Goal: Ask a question: Seek information or help from site administrators or community

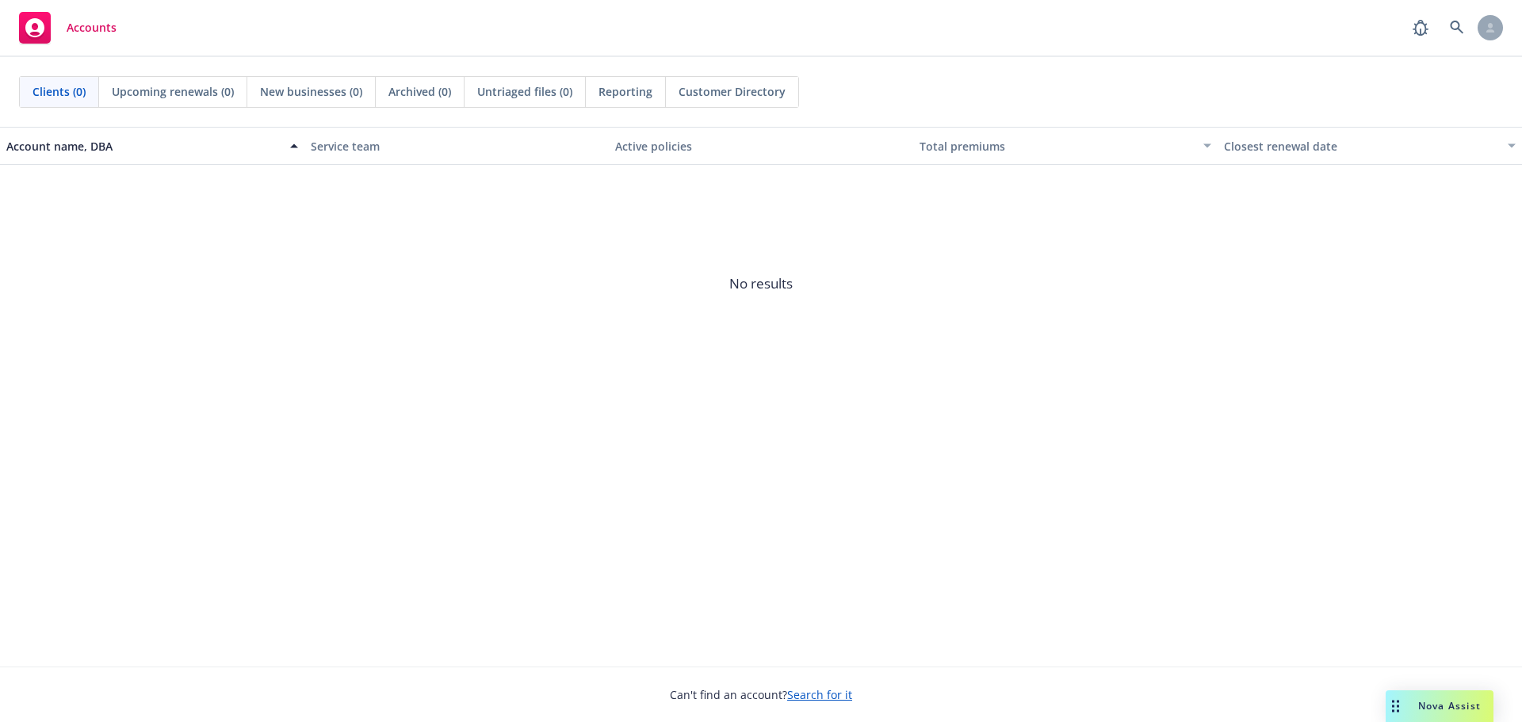
drag, startPoint x: 1432, startPoint y: 710, endPoint x: 1368, endPoint y: 678, distance: 72.0
click at [1432, 710] on span "Nova Assist" at bounding box center [1449, 705] width 63 height 13
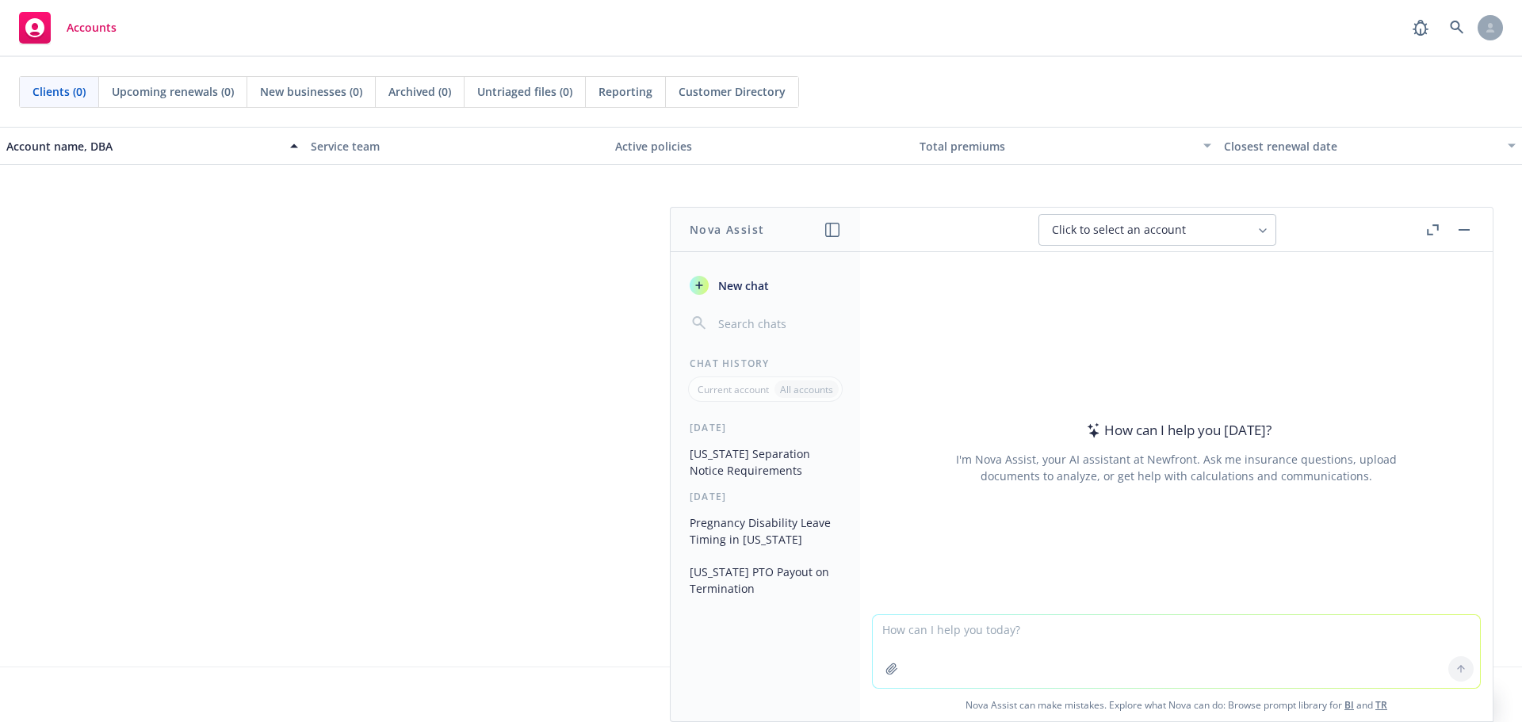
click at [751, 578] on button "[US_STATE] PTO Payout on Termination" at bounding box center [765, 580] width 164 height 43
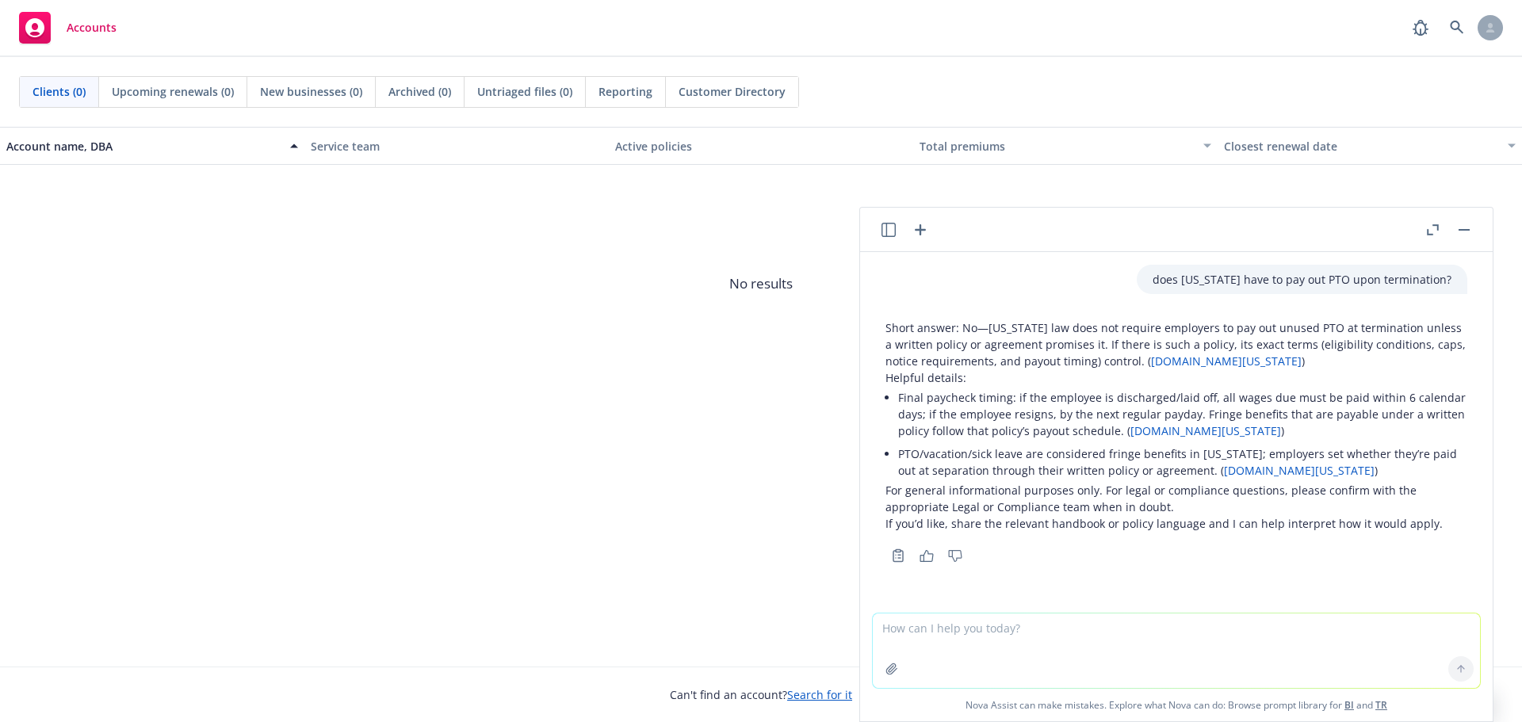
click at [889, 235] on icon "button" at bounding box center [888, 230] width 14 height 14
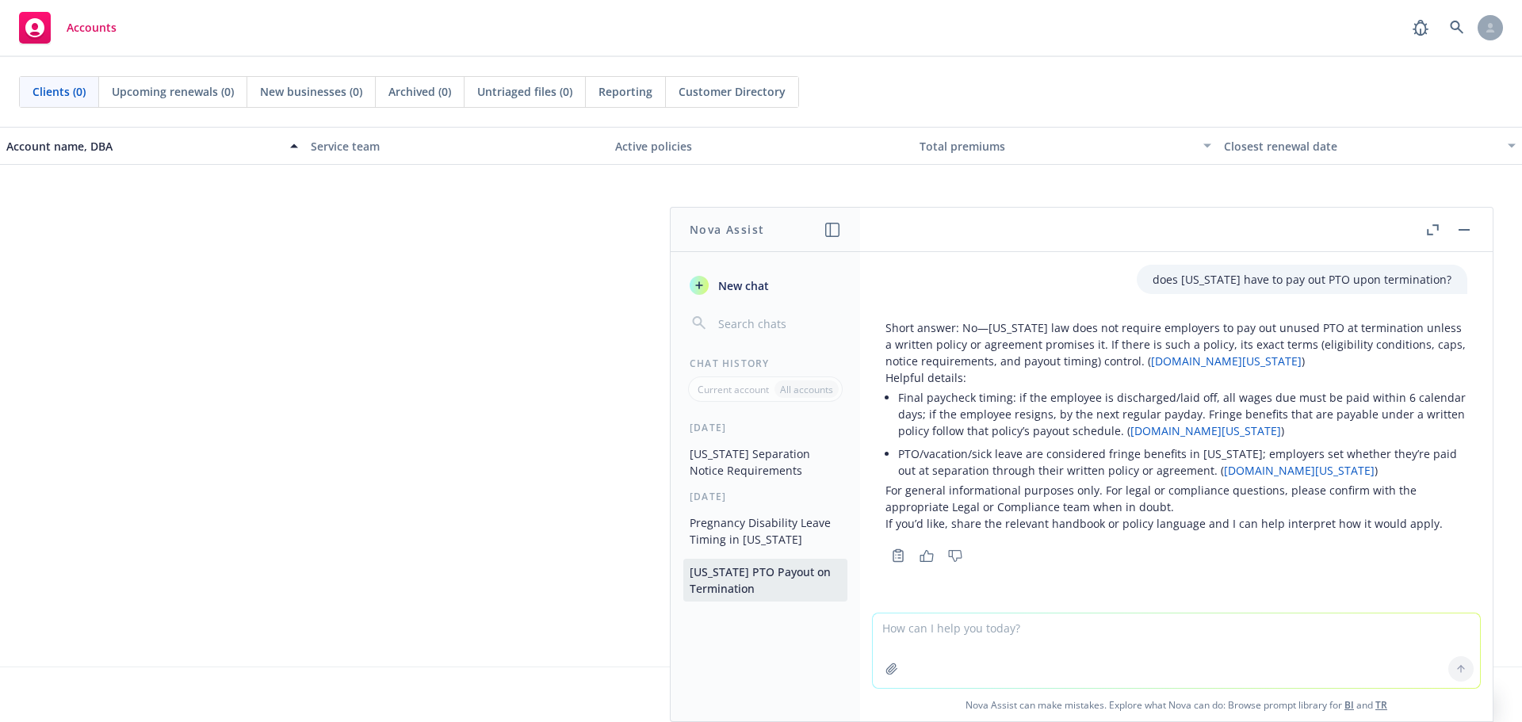
click at [751, 525] on button "Pregnancy Disability Leave Timing in [US_STATE]" at bounding box center [765, 531] width 164 height 43
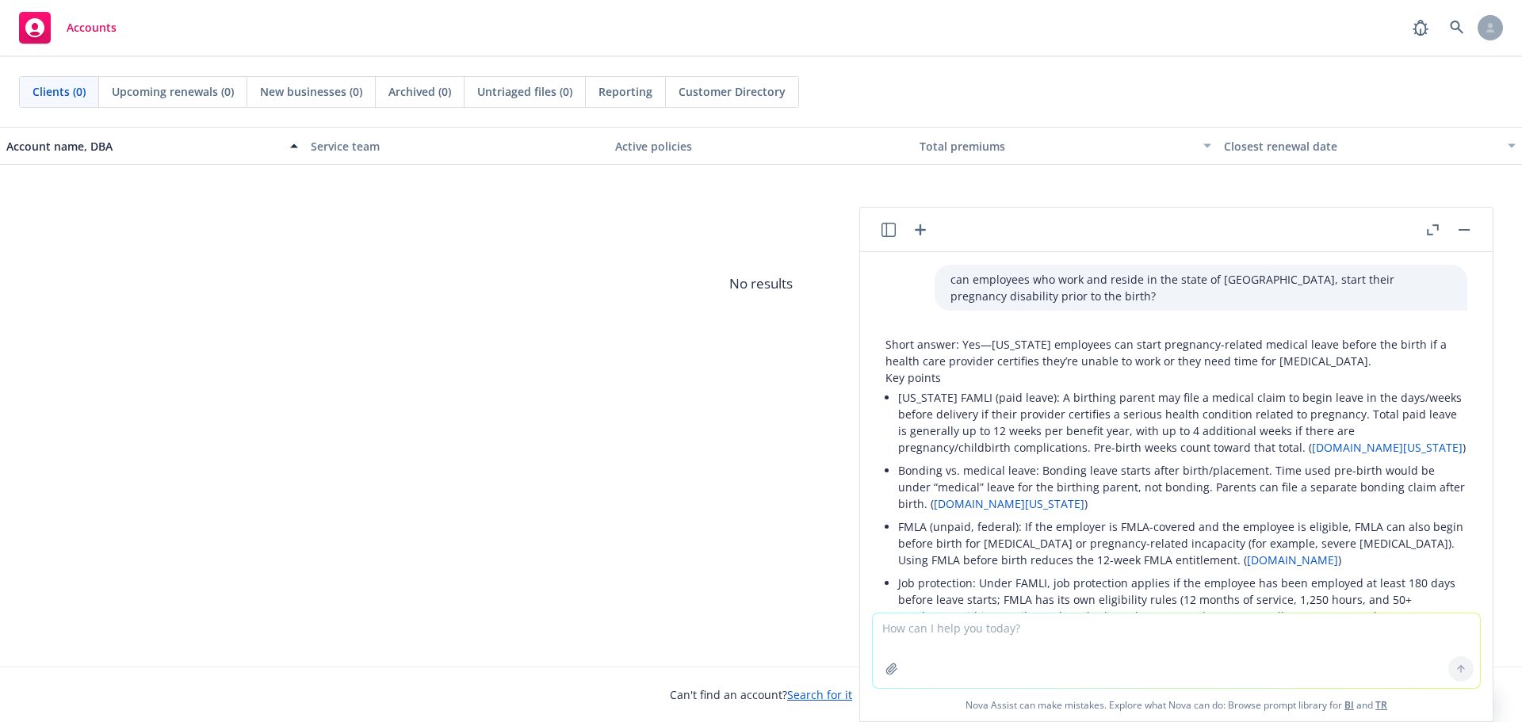
click at [1465, 227] on button "button" at bounding box center [1463, 229] width 19 height 19
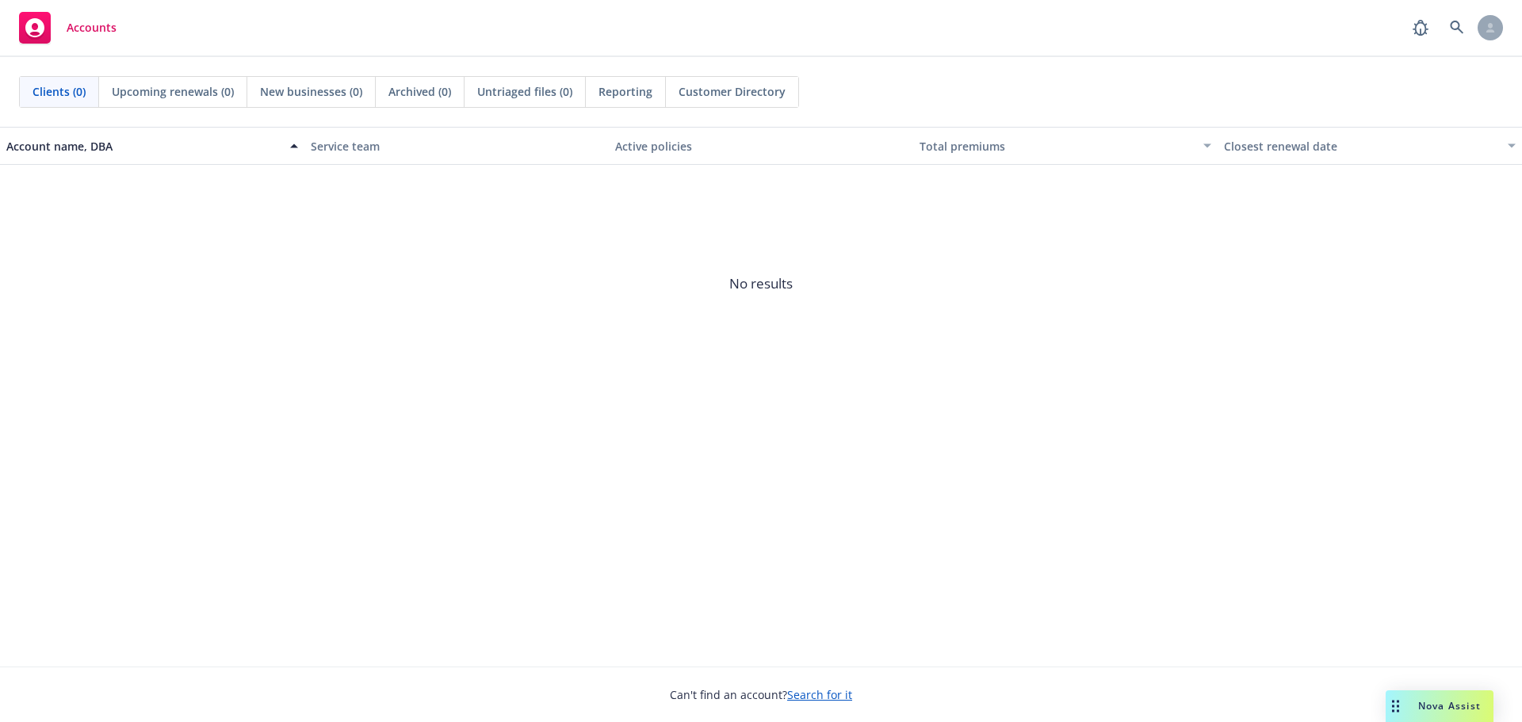
drag, startPoint x: 1416, startPoint y: 701, endPoint x: 77, endPoint y: 691, distance: 1338.7
click at [77, 691] on body "Accounts Clients (0) Upcoming renewals (0) New businesses (0) Archived (0) Untr…" at bounding box center [761, 361] width 1522 height 722
drag, startPoint x: 1396, startPoint y: 707, endPoint x: 109, endPoint y: 716, distance: 1287.2
click at [122, 720] on div "Drag to move" at bounding box center [132, 706] width 20 height 32
click at [127, 705] on div "Nova Assist" at bounding box center [161, 705] width 88 height 13
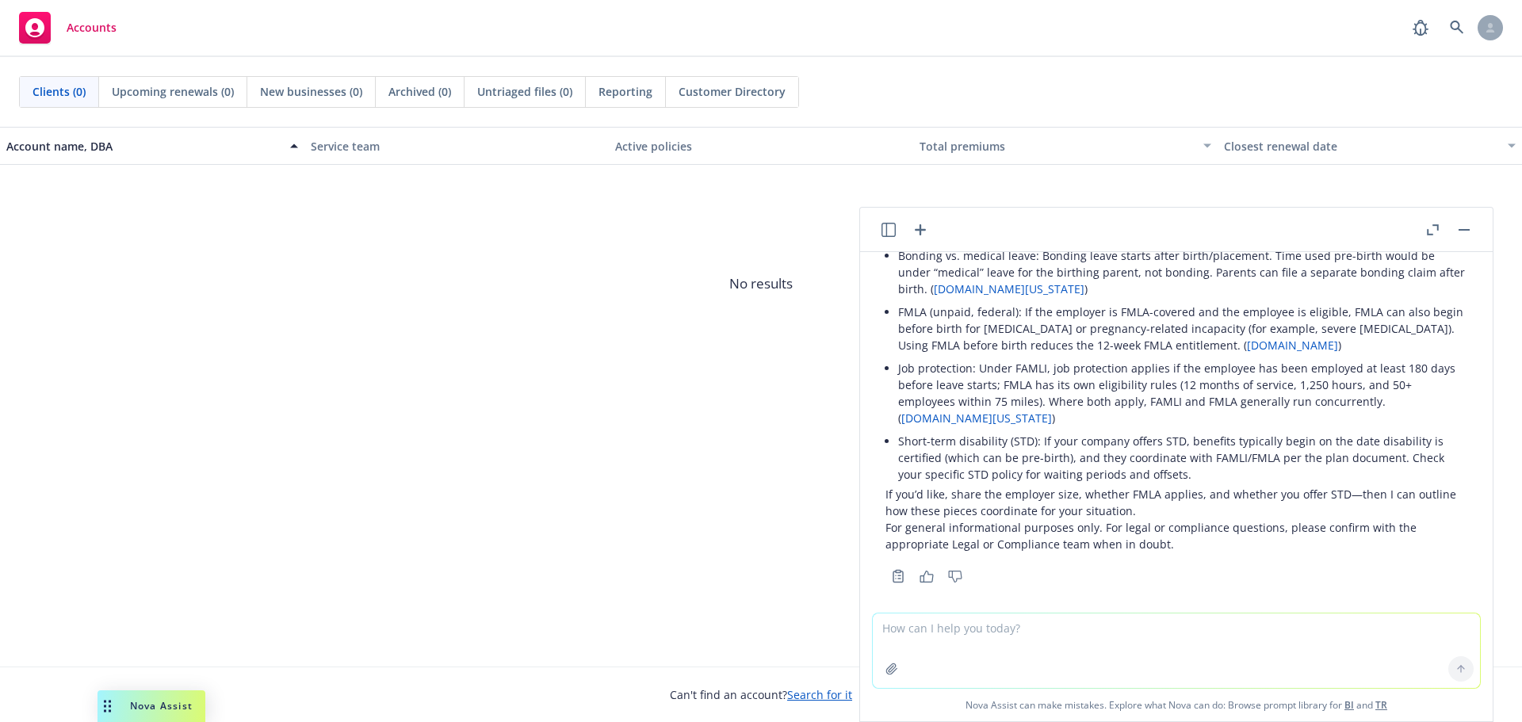
scroll to position [227, 0]
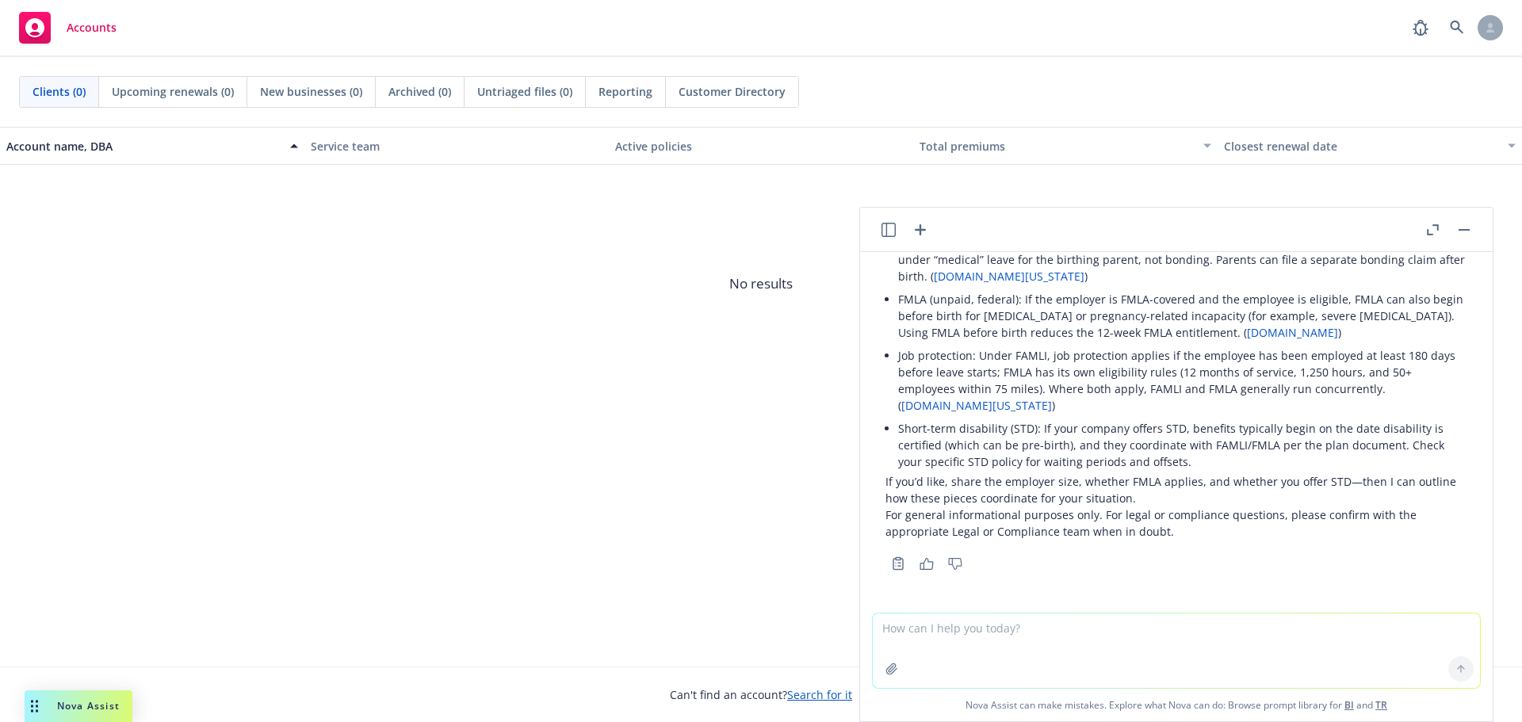
drag, startPoint x: 101, startPoint y: 703, endPoint x: 18, endPoint y: 701, distance: 83.3
click at [25, 701] on div "Drag to move" at bounding box center [35, 706] width 20 height 32
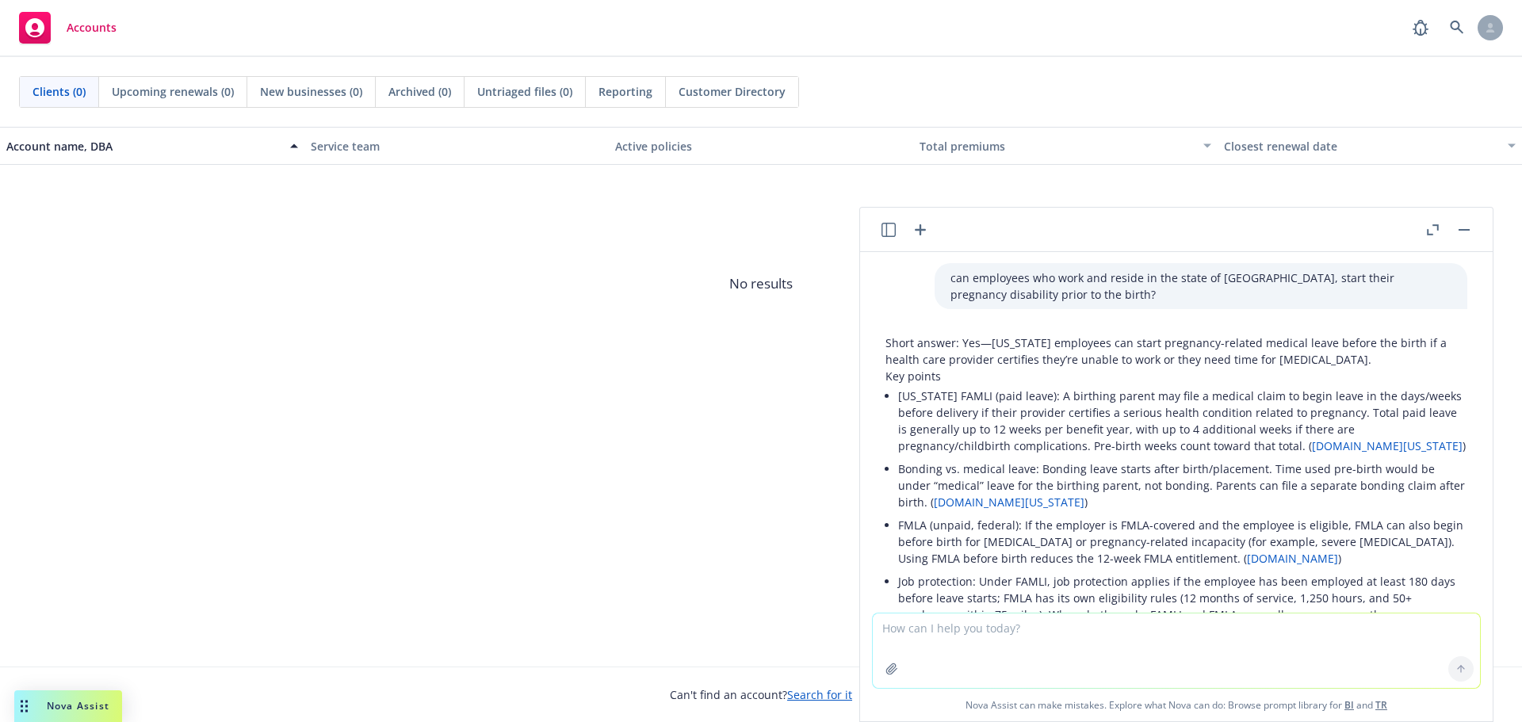
scroll to position [0, 0]
click at [885, 235] on icon "button" at bounding box center [888, 230] width 14 height 14
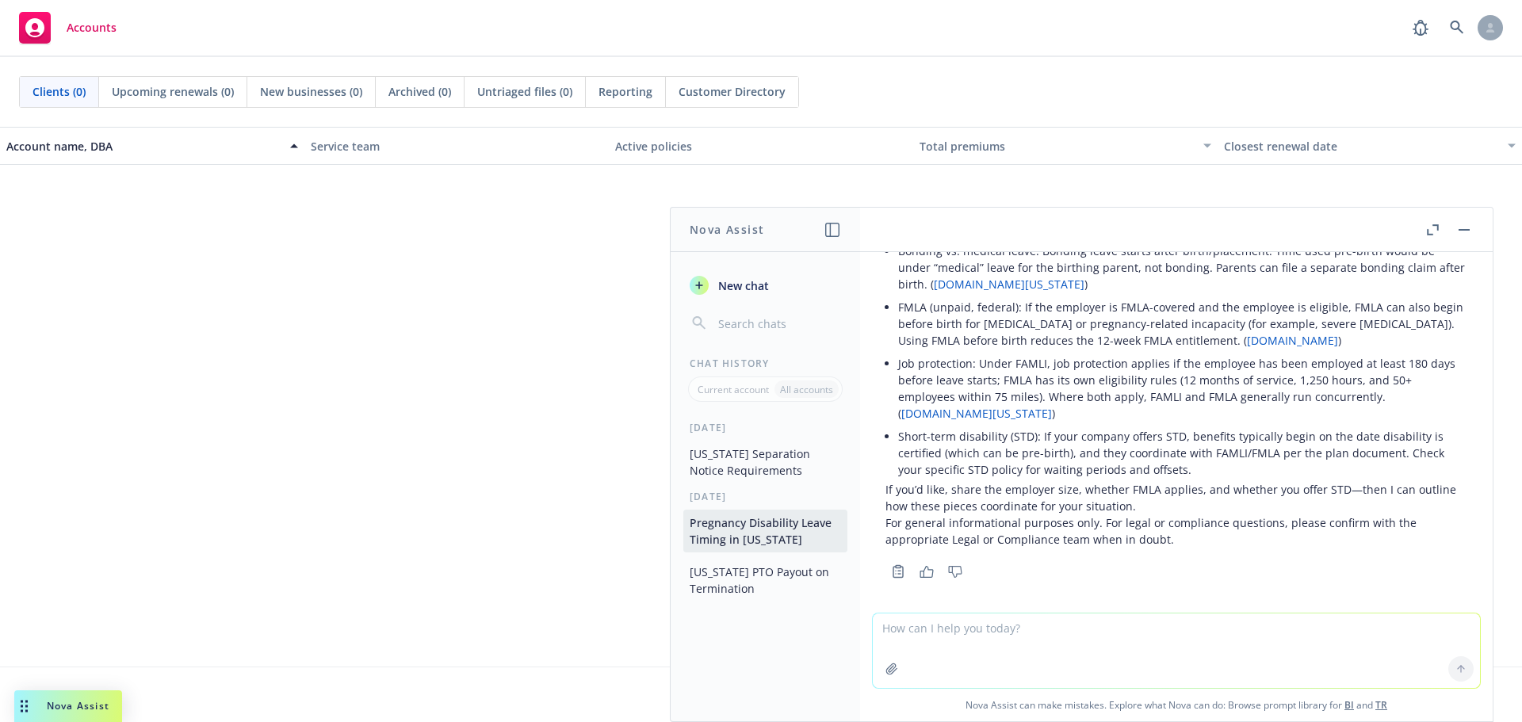
scroll to position [227, 0]
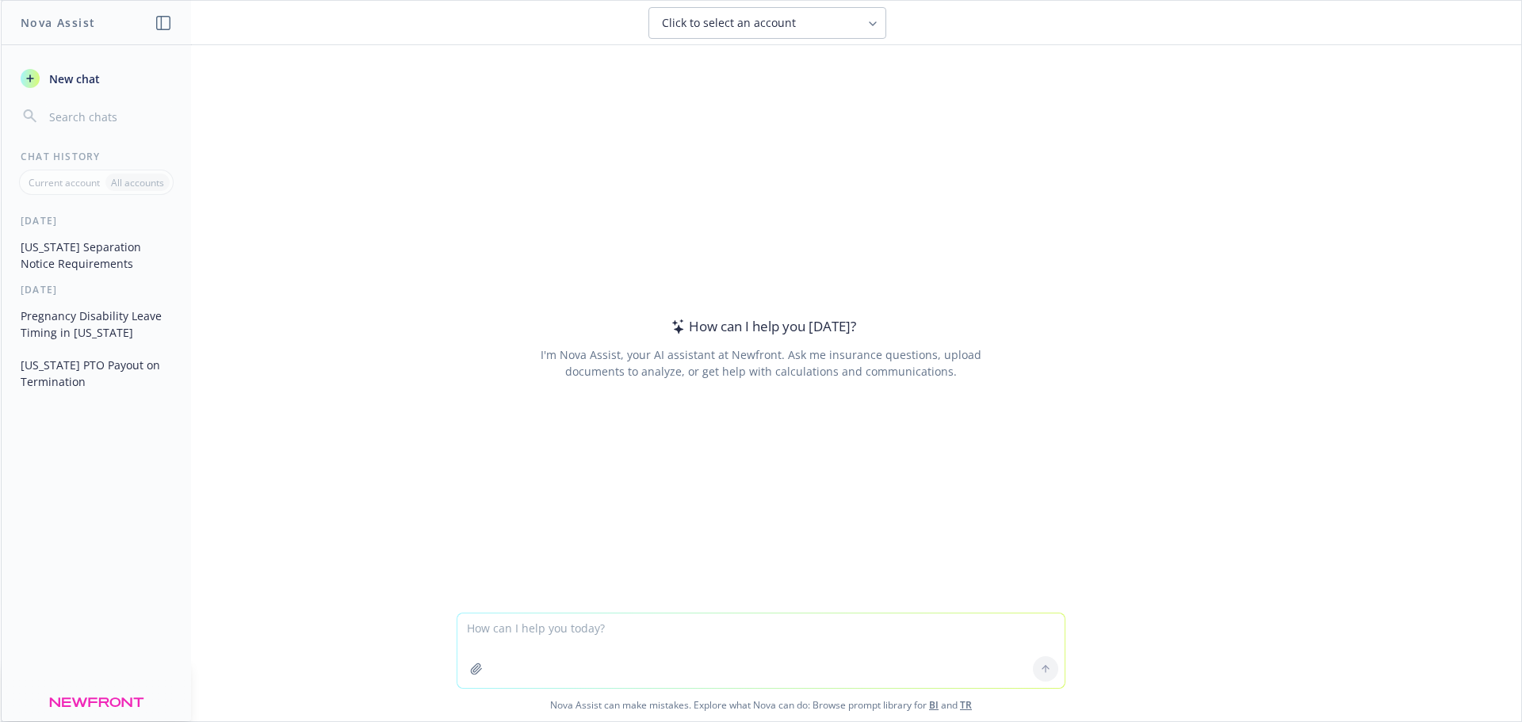
click at [510, 636] on textarea at bounding box center [760, 650] width 607 height 75
drag, startPoint x: 290, startPoint y: 1, endPoint x: 506, endPoint y: 55, distance: 222.2
click at [607, 136] on div "How can I help you [DATE]? I'm Nova Assist, your AI assistant at Newfront. Ask …" at bounding box center [761, 347] width 609 height 453
drag, startPoint x: 413, startPoint y: 5, endPoint x: 852, endPoint y: 189, distance: 476.3
click at [858, 195] on div "How can I help you [DATE]? I'm Nova Assist, your AI assistant at Newfront. Ask …" at bounding box center [761, 347] width 609 height 453
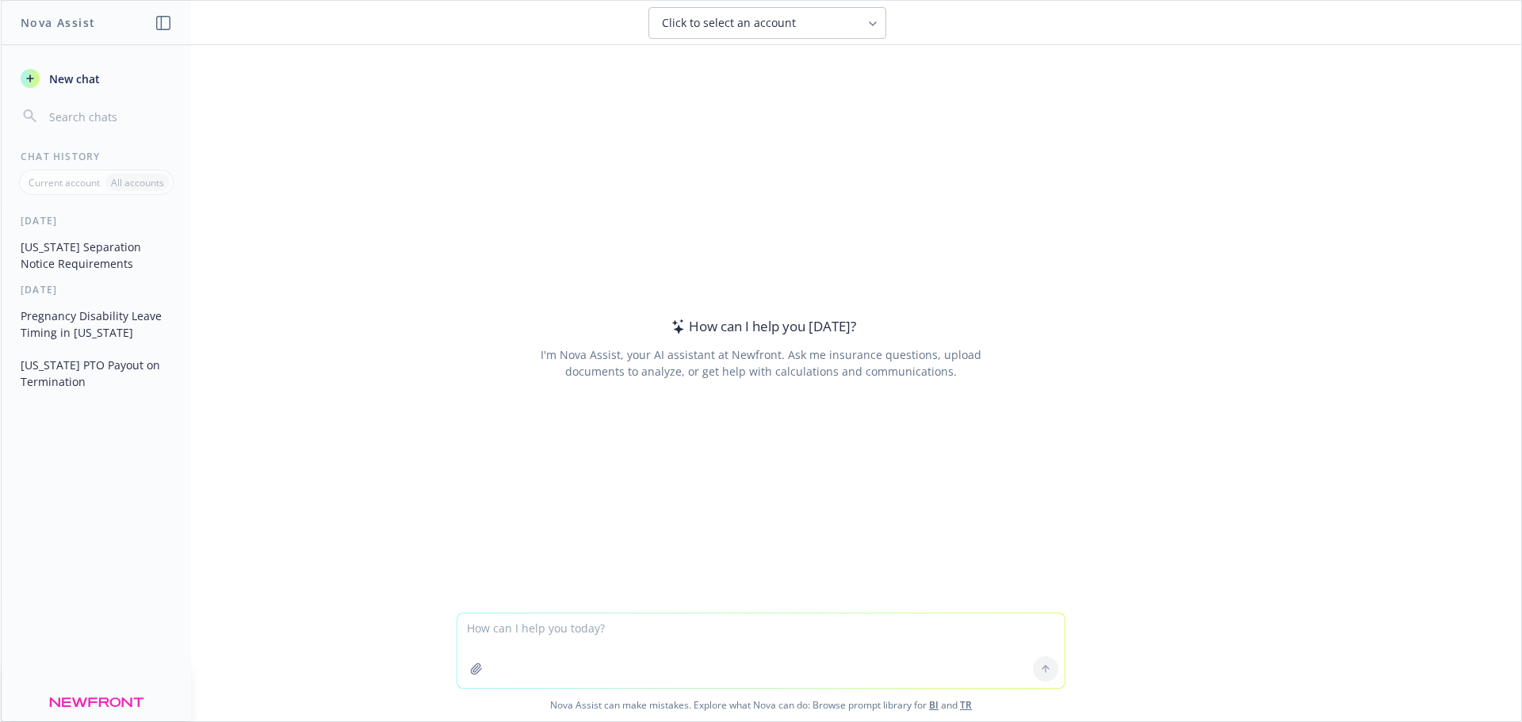
click at [1150, 200] on div "How can I help you [DATE]? I'm Nova Assist, your AI assistant at Newfront. Ask …" at bounding box center [761, 328] width 1520 height 567
click at [1068, 87] on div "How can I help you [DATE]? I'm Nova Assist, your AI assistant at Newfront. Ask …" at bounding box center [761, 328] width 1520 height 567
